Goal: Navigation & Orientation: Find specific page/section

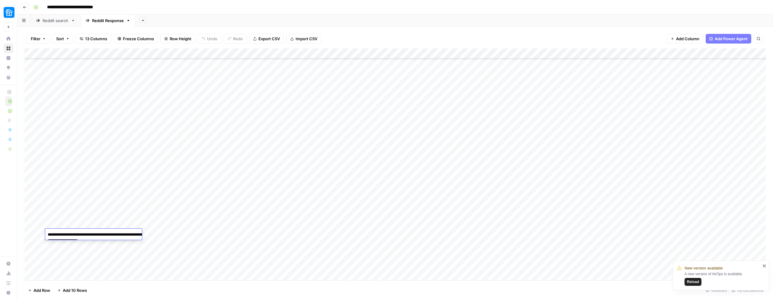
scroll to position [240, 0]
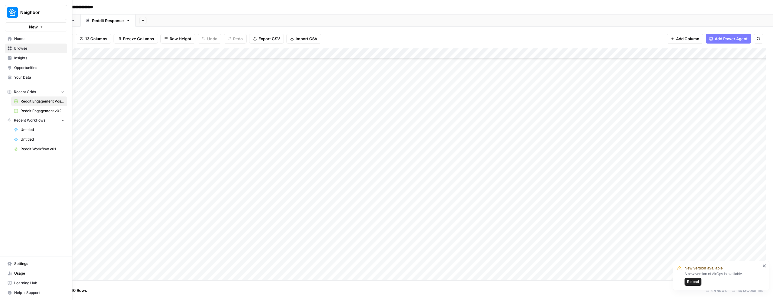
click at [20, 273] on span "Usage" at bounding box center [39, 272] width 50 height 5
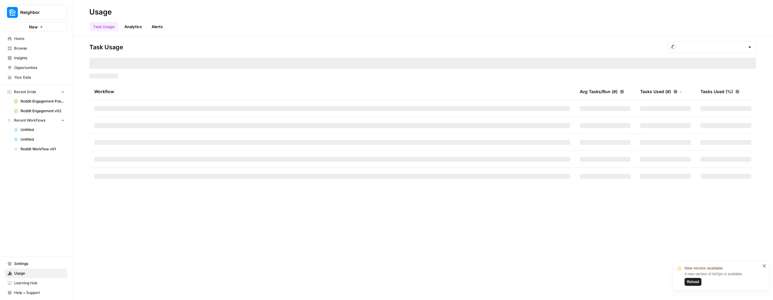
type input "September Tasks"
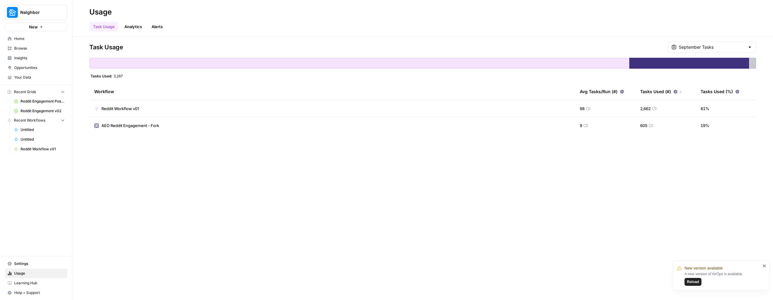
click at [115, 78] on div "Task Usage September Tasks Tasks Used: 3,267 Workflow Avg Tasks/Run (#) Tasks U…" at bounding box center [422, 87] width 667 height 92
click at [233, 77] on div "Tasks Used: 3,267" at bounding box center [422, 75] width 667 height 5
click at [105, 66] on div at bounding box center [359, 63] width 540 height 11
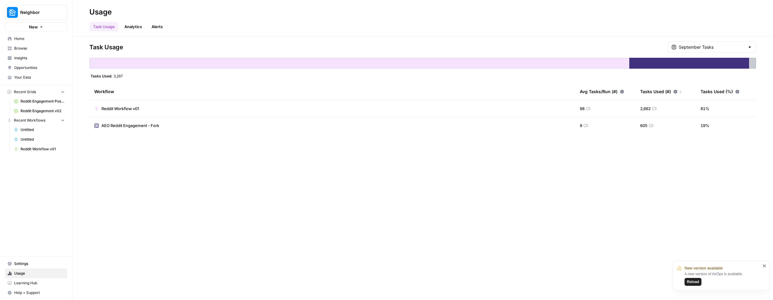
click at [98, 45] on span "Task Usage" at bounding box center [106, 47] width 34 height 8
click at [762, 267] on div "New version available A new version of AirOps is available. Reload" at bounding box center [719, 275] width 87 height 24
click at [767, 267] on div "New version available A new version of AirOps is available. Reload" at bounding box center [721, 275] width 97 height 30
click at [766, 267] on icon "close" at bounding box center [765, 265] width 4 height 5
click at [29, 264] on span "Settings" at bounding box center [39, 263] width 50 height 5
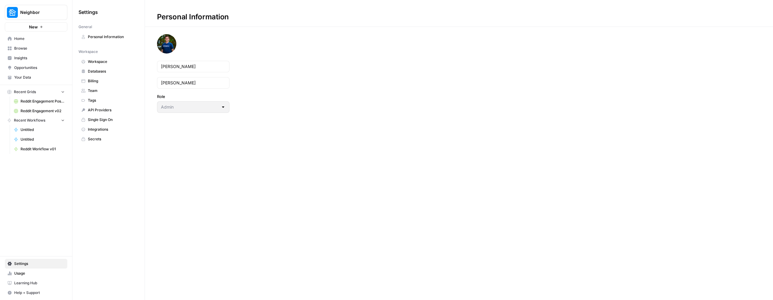
click at [105, 70] on span "Databases" at bounding box center [112, 71] width 48 height 5
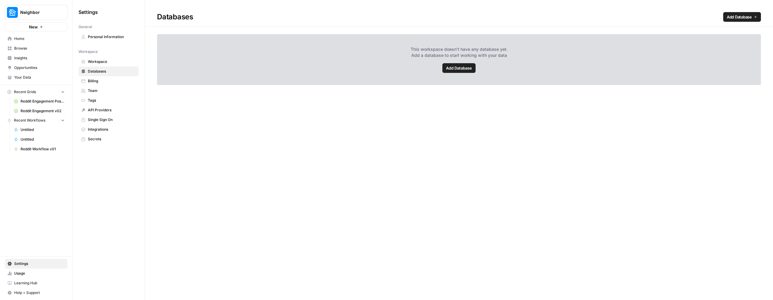
click at [106, 98] on span "Tags" at bounding box center [112, 100] width 48 height 5
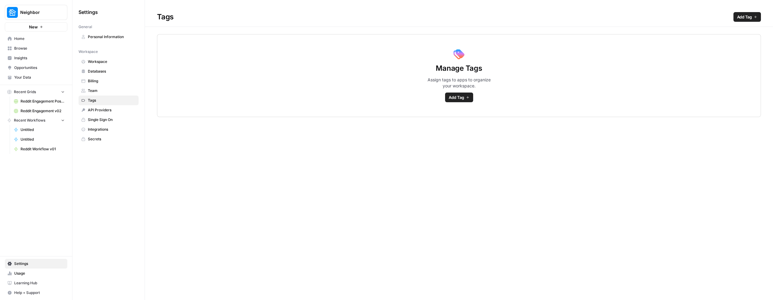
click at [103, 91] on span "Team" at bounding box center [112, 90] width 48 height 5
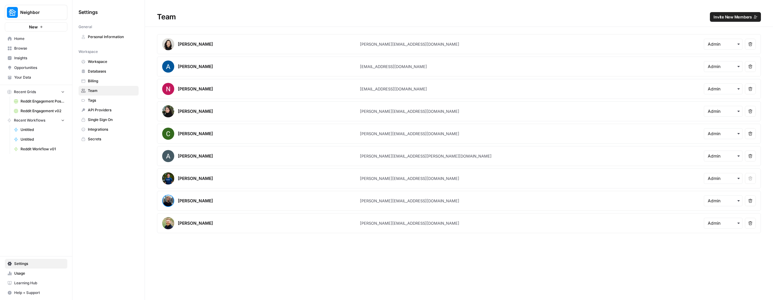
click at [100, 128] on span "Integrations" at bounding box center [112, 129] width 48 height 5
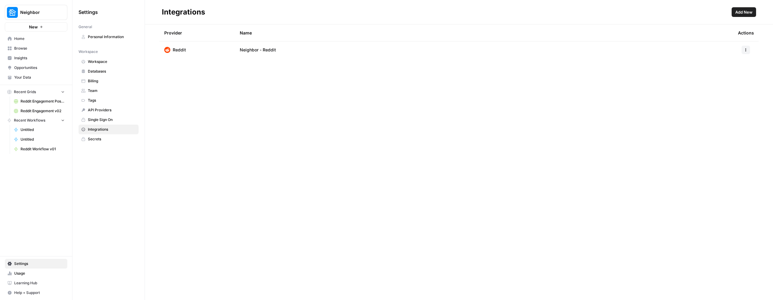
click at [97, 110] on span "API Providers" at bounding box center [112, 109] width 48 height 5
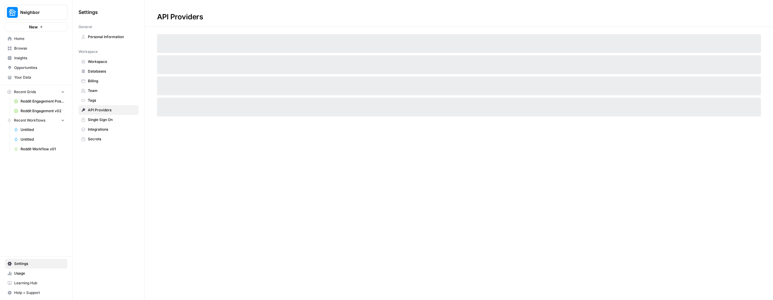
click at [95, 99] on span "Tags" at bounding box center [112, 100] width 48 height 5
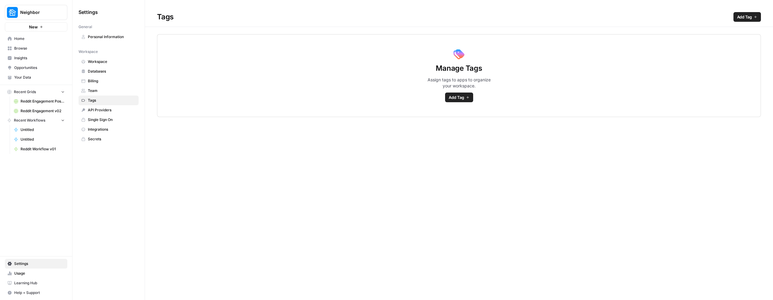
click at [21, 273] on span "Usage" at bounding box center [39, 272] width 50 height 5
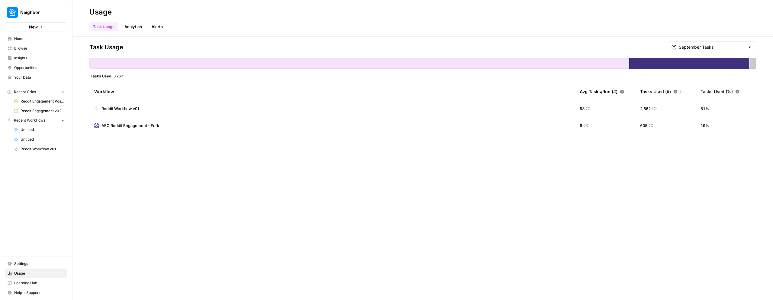
click at [133, 27] on link "Analytics" at bounding box center [133, 27] width 25 height 10
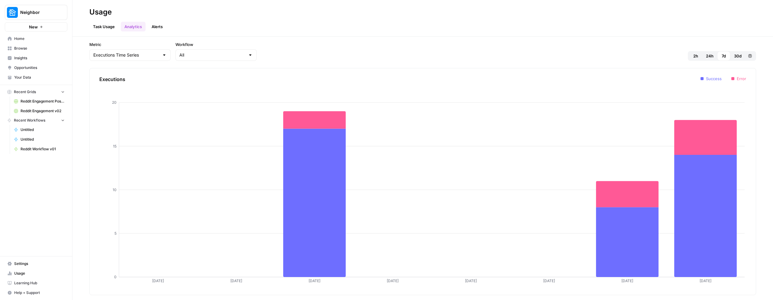
click at [157, 28] on link "Alerts" at bounding box center [157, 27] width 18 height 10
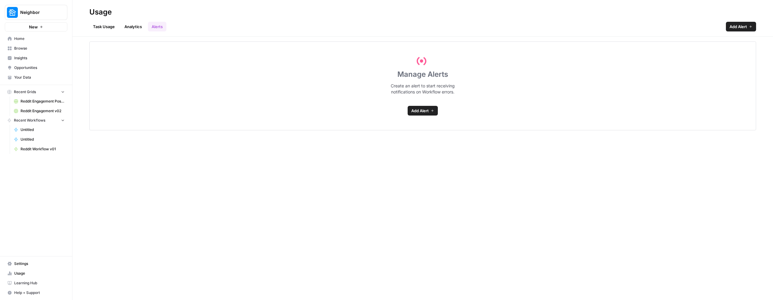
click at [102, 26] on link "Task Usage" at bounding box center [103, 27] width 29 height 10
